Goal: Information Seeking & Learning: Compare options

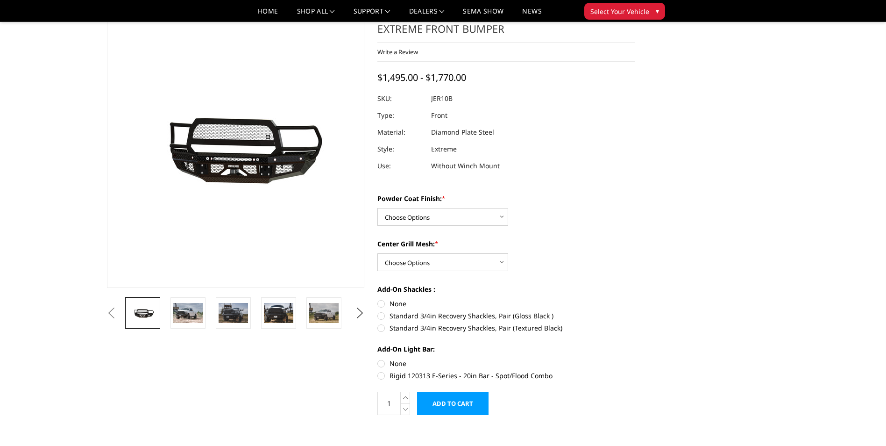
scroll to position [47, 0]
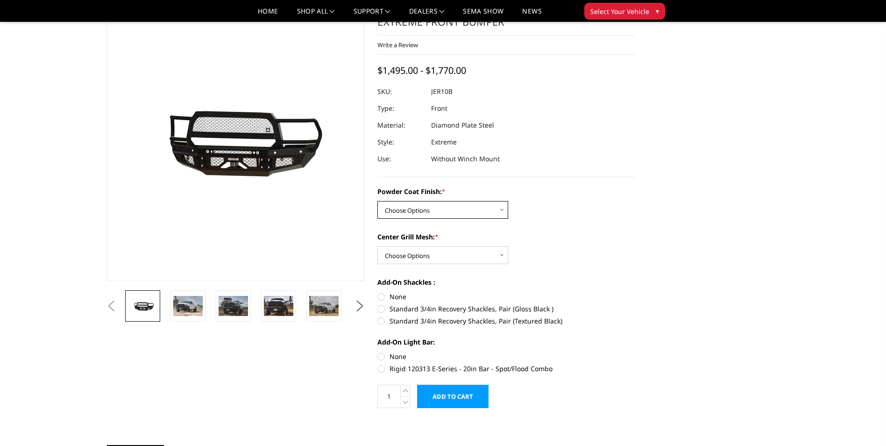
click at [489, 213] on select "Choose Options Bare Metal Gloss Black Powder Coat Textured Black Powder Coat" at bounding box center [442, 210] width 131 height 18
select select "3230"
click at [377, 201] on select "Choose Options Bare Metal Gloss Black Powder Coat Textured Black Powder Coat" at bounding box center [442, 210] width 131 height 18
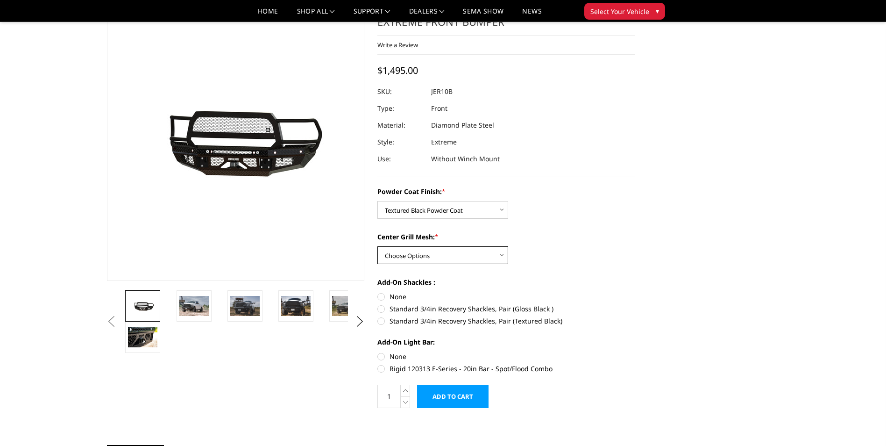
click at [459, 257] on select "Choose Options WITH Expanded Metal in Center Grill WITHOUT Expanded Metal in Ce…" at bounding box center [442, 255] width 131 height 18
select select "3231"
click at [377, 246] on select "Choose Options WITH Expanded Metal in Center Grill WITHOUT Expanded Metal in Ce…" at bounding box center [442, 255] width 131 height 18
click at [382, 369] on label "Rigid 120313 E-Series - 20in Bar - Spot/Flood Combo" at bounding box center [506, 368] width 258 height 10
click at [635, 352] on input "Rigid 120313 E-Series - 20in Bar - Spot/Flood Combo" at bounding box center [635, 351] width 0 height 0
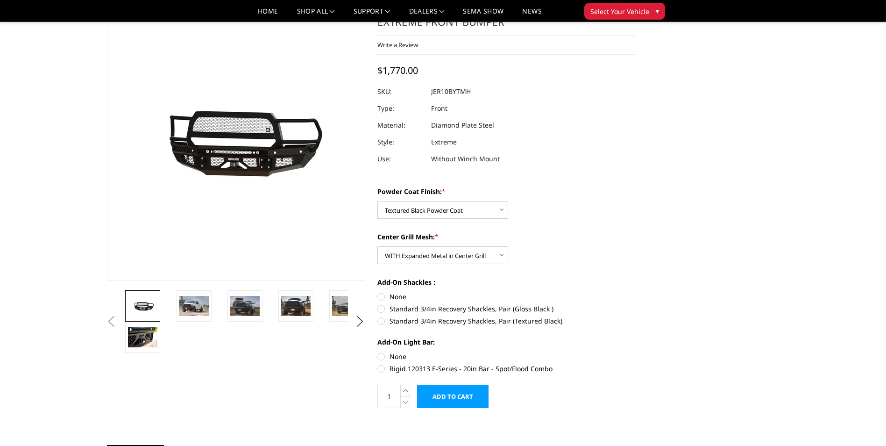
radio input "true"
click at [189, 308] on img at bounding box center [193, 306] width 29 height 20
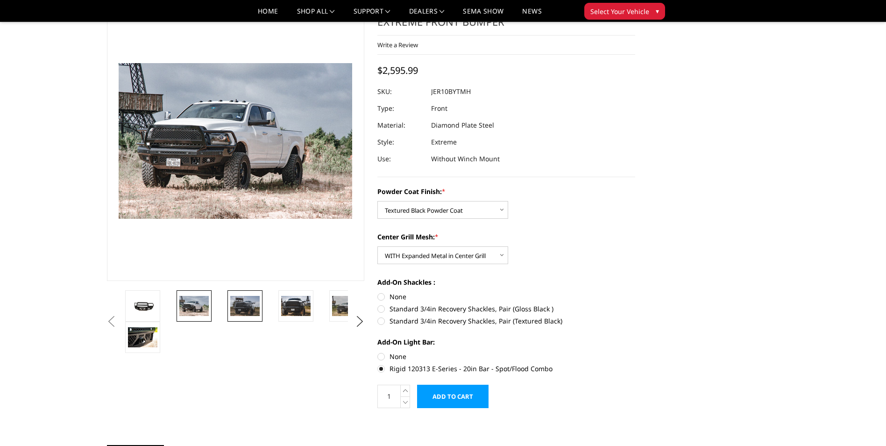
click at [241, 301] on img at bounding box center [244, 306] width 29 height 20
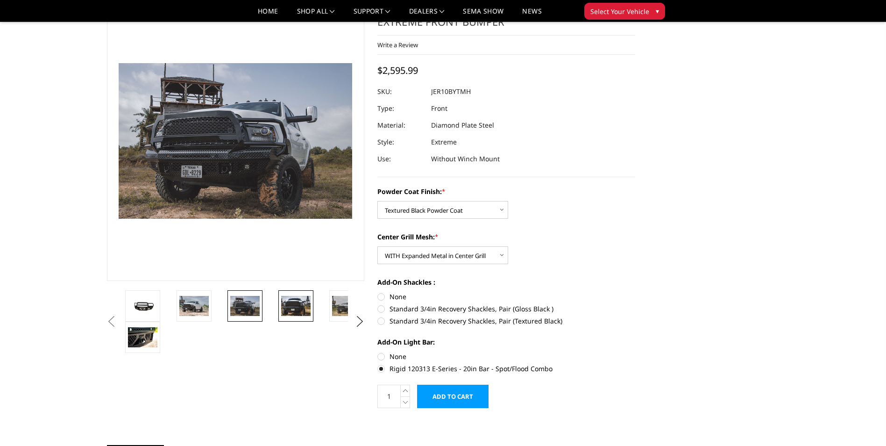
click at [288, 304] on img at bounding box center [295, 306] width 29 height 20
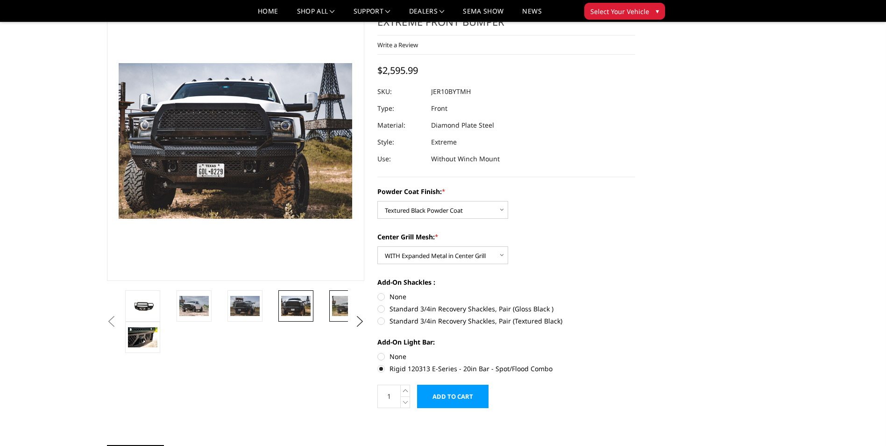
click at [338, 306] on img at bounding box center [346, 306] width 29 height 20
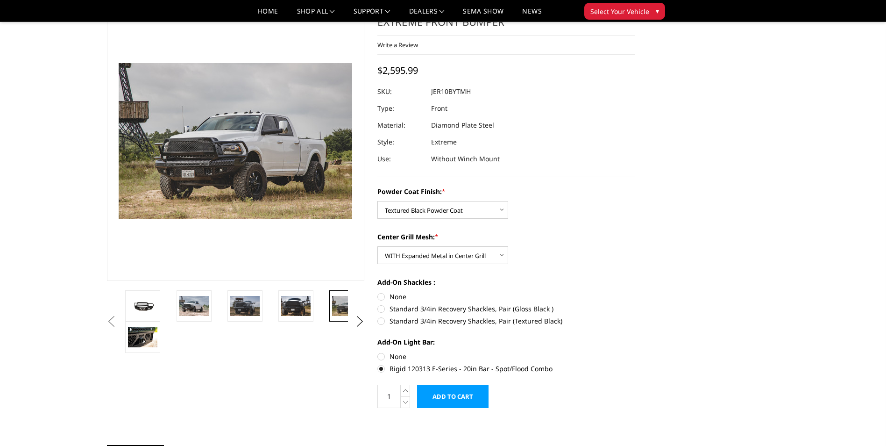
drag, startPoint x: 163, startPoint y: 330, endPoint x: 158, endPoint y: 333, distance: 5.6
click at [160, 332] on li at bounding box center [148, 336] width 51 height 31
click at [146, 336] on img at bounding box center [142, 337] width 29 height 20
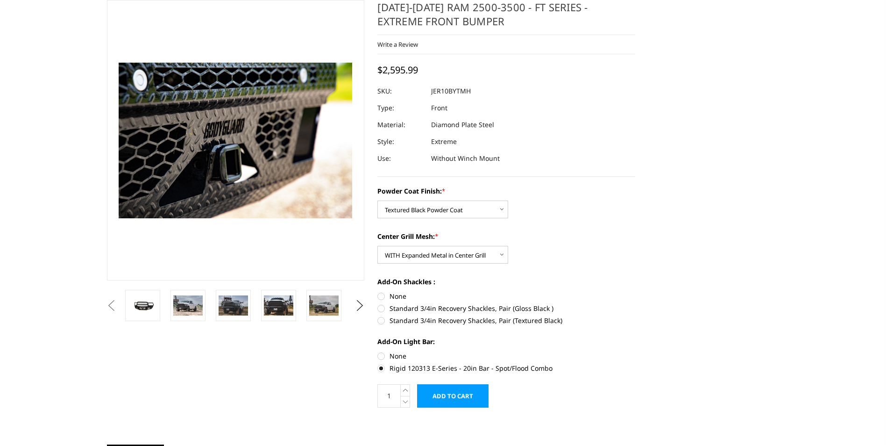
scroll to position [93, 0]
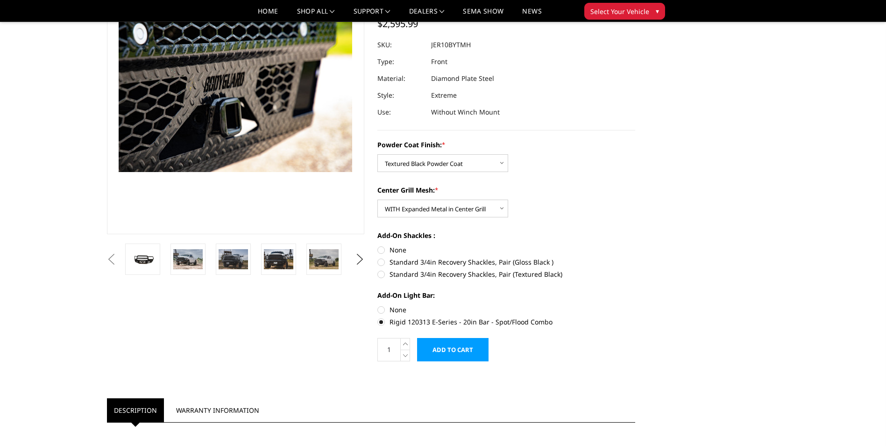
click at [383, 308] on label "None" at bounding box center [506, 309] width 258 height 10
click at [378, 305] on input "None" at bounding box center [377, 304] width 0 height 0
radio input "true"
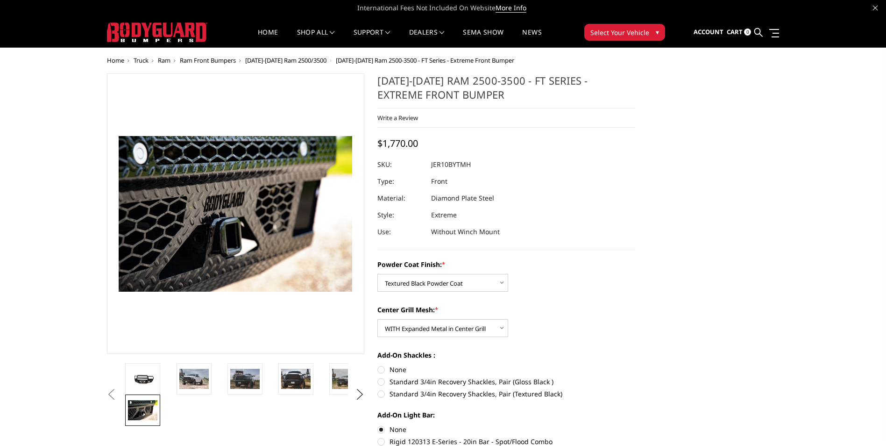
scroll to position [0, 0]
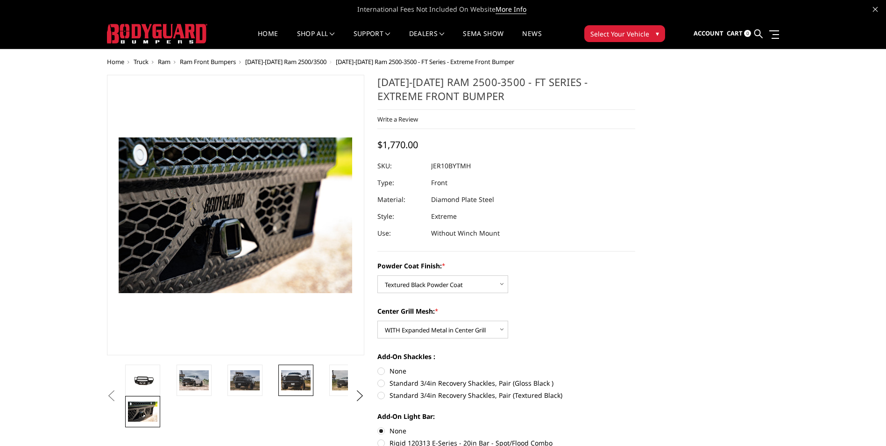
click at [300, 379] on img at bounding box center [295, 380] width 29 height 20
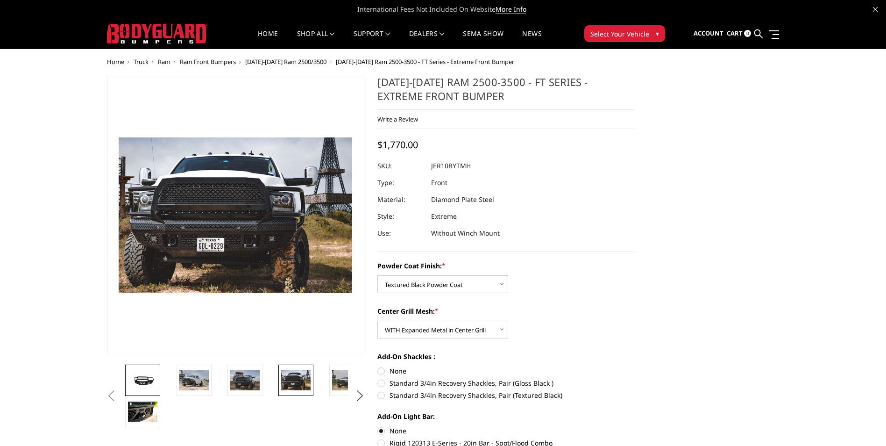
click at [142, 384] on img at bounding box center [142, 379] width 29 height 13
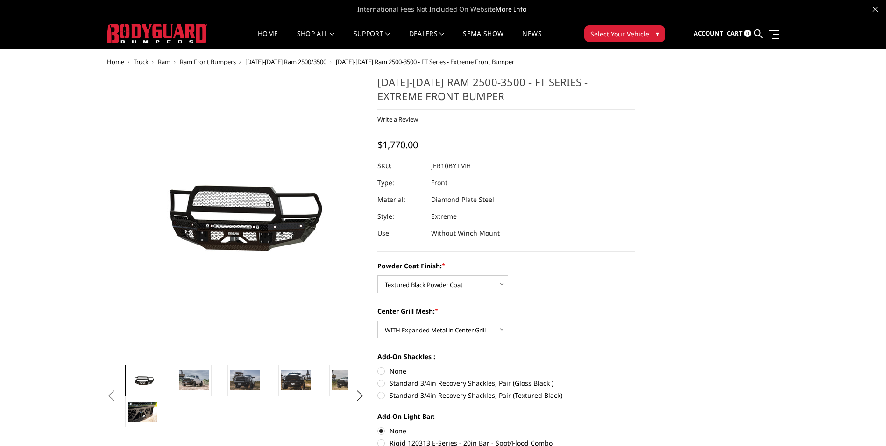
click at [311, 61] on span "[DATE]-[DATE] Ram 2500/3500" at bounding box center [285, 61] width 81 height 8
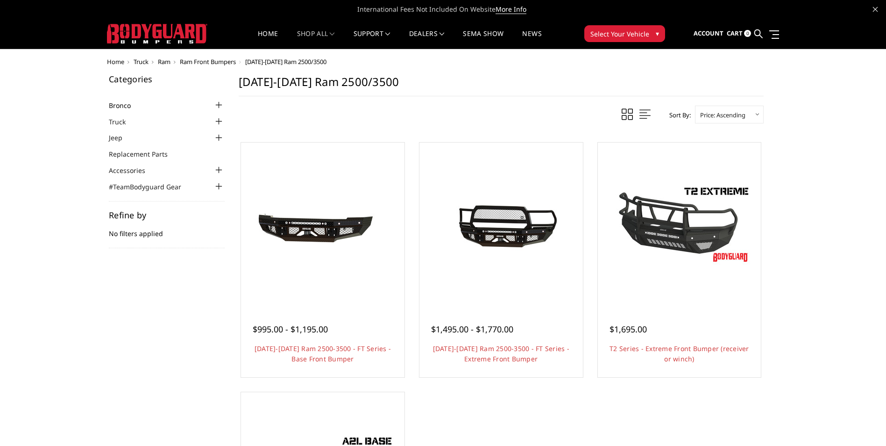
click at [123, 103] on link "Bronco" at bounding box center [126, 105] width 34 height 10
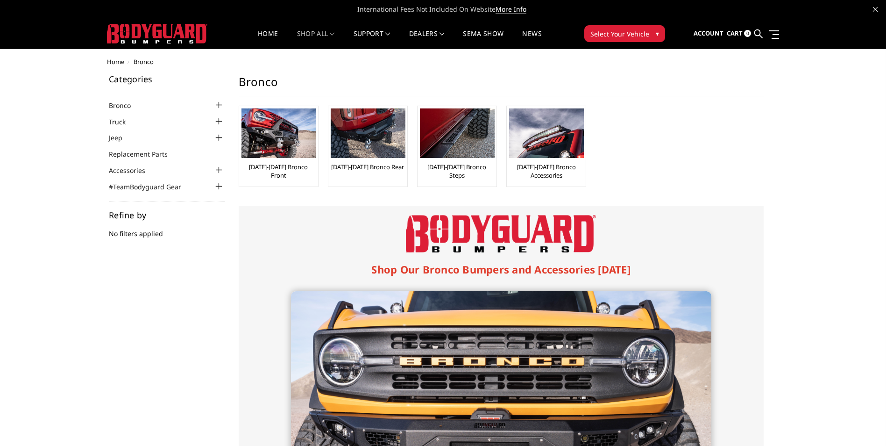
click at [123, 122] on link "Truck" at bounding box center [123, 122] width 28 height 10
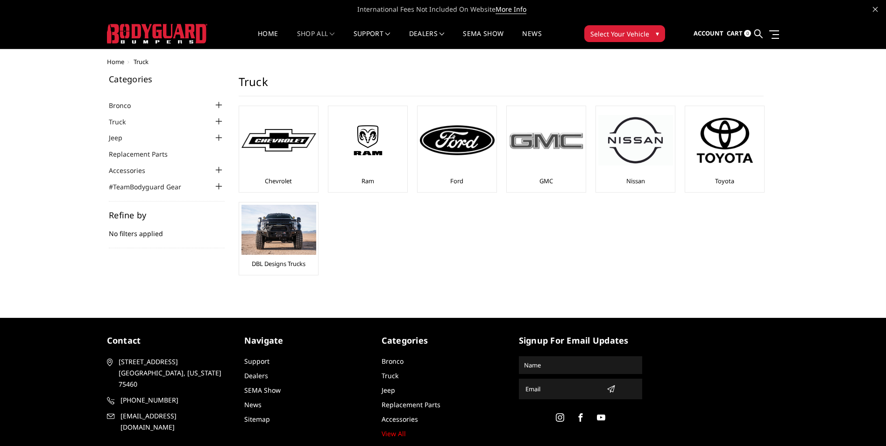
click at [536, 171] on div "GMC" at bounding box center [546, 148] width 74 height 81
click at [552, 135] on img at bounding box center [546, 140] width 75 height 21
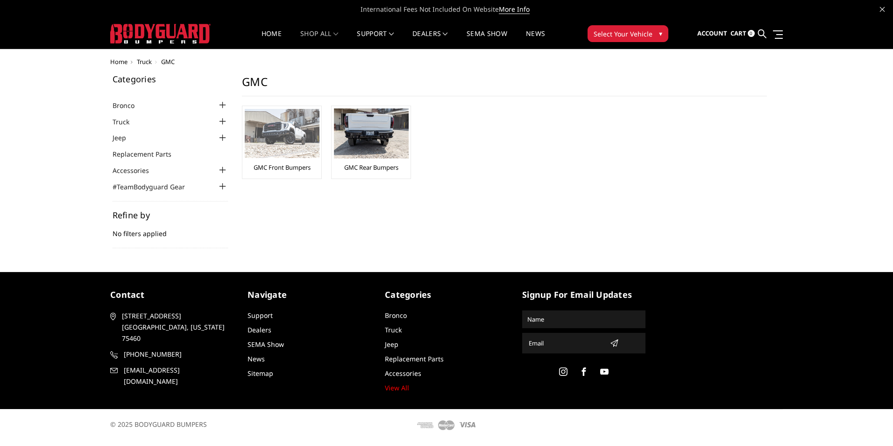
click at [274, 130] on img at bounding box center [282, 133] width 75 height 49
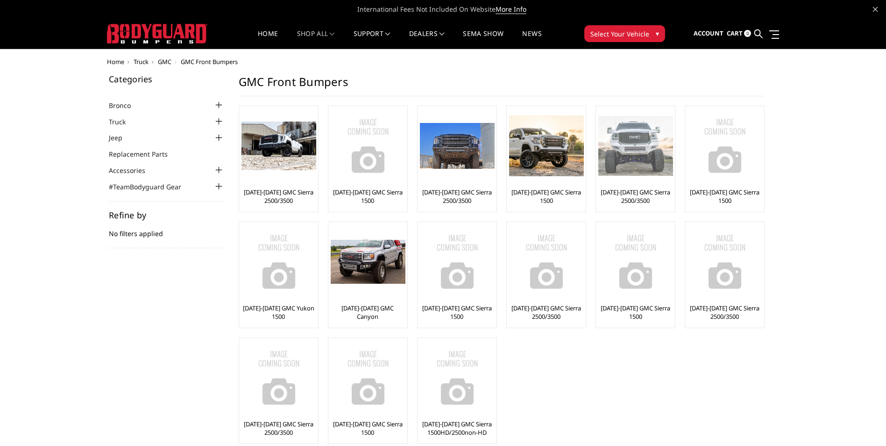
click at [645, 184] on div "[DATE]-[DATE] GMC Sierra 2500/3500" at bounding box center [635, 158] width 74 height 101
click at [362, 157] on img at bounding box center [368, 145] width 75 height 75
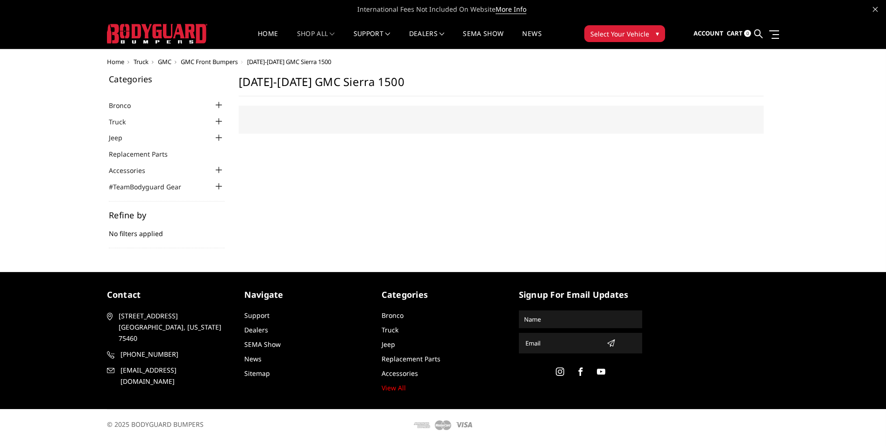
select select "US"
